Goal: Find specific page/section: Find specific page/section

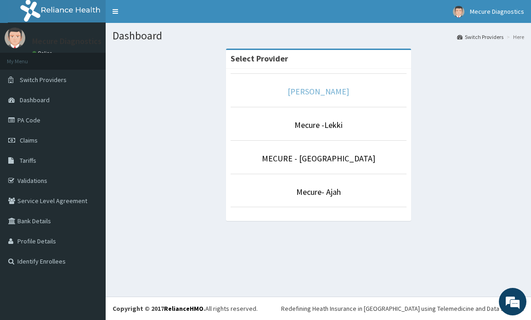
click at [323, 94] on link "[PERSON_NAME]" at bounding box center [318, 91] width 62 height 11
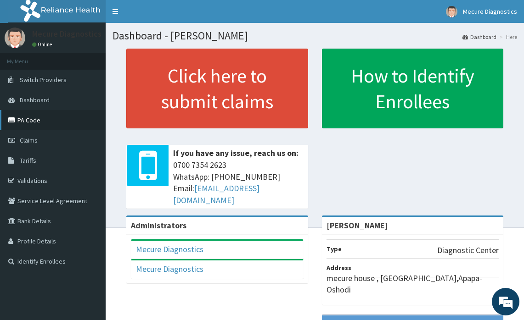
click at [30, 117] on link "PA Code" at bounding box center [53, 120] width 106 height 20
